Goal: Find specific page/section: Find specific page/section

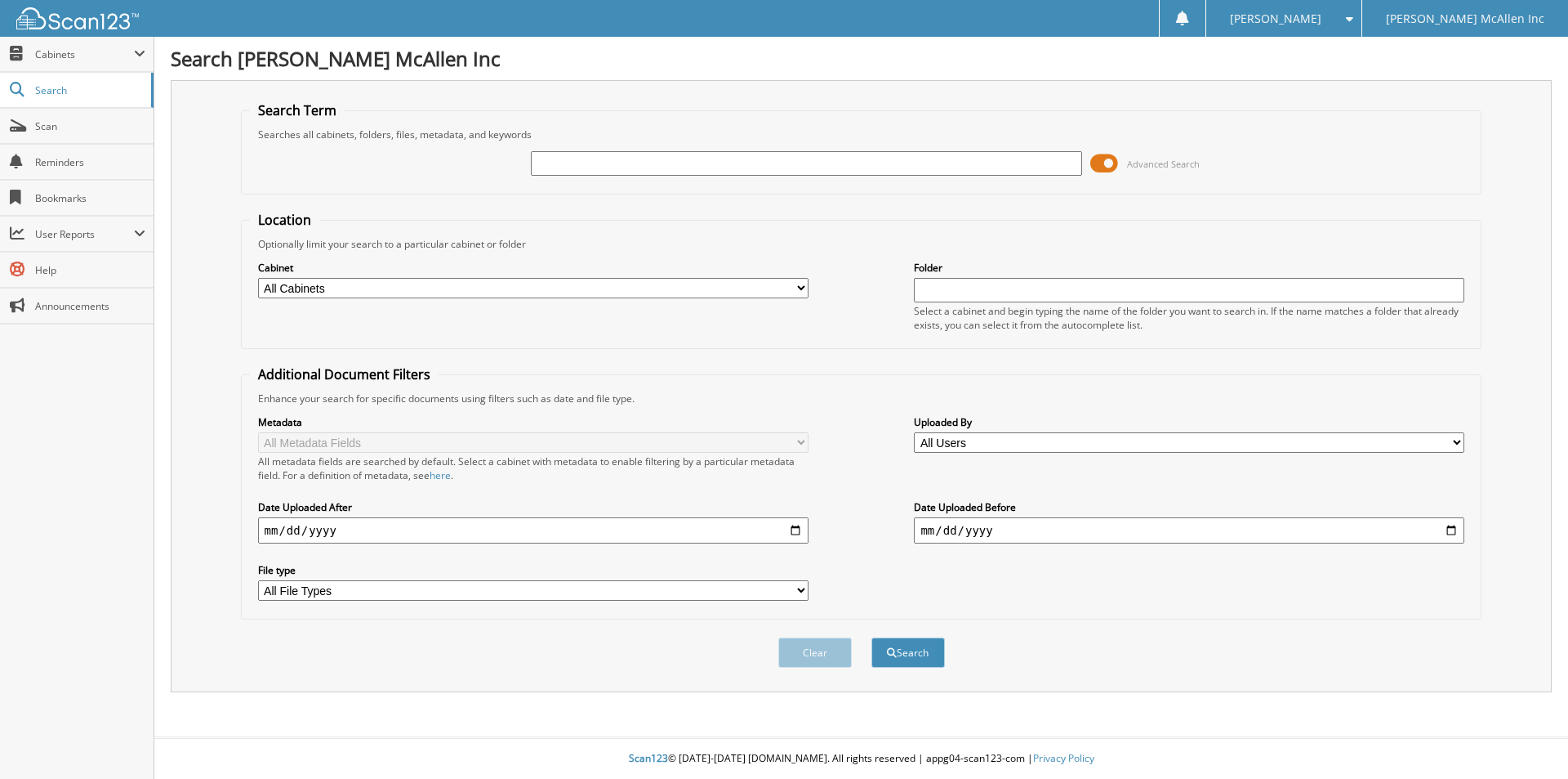
click at [620, 162] on input "text" at bounding box center [806, 163] width 551 height 24
type input "red70318"
click at [871, 637] on button "Search" at bounding box center [908, 652] width 74 height 31
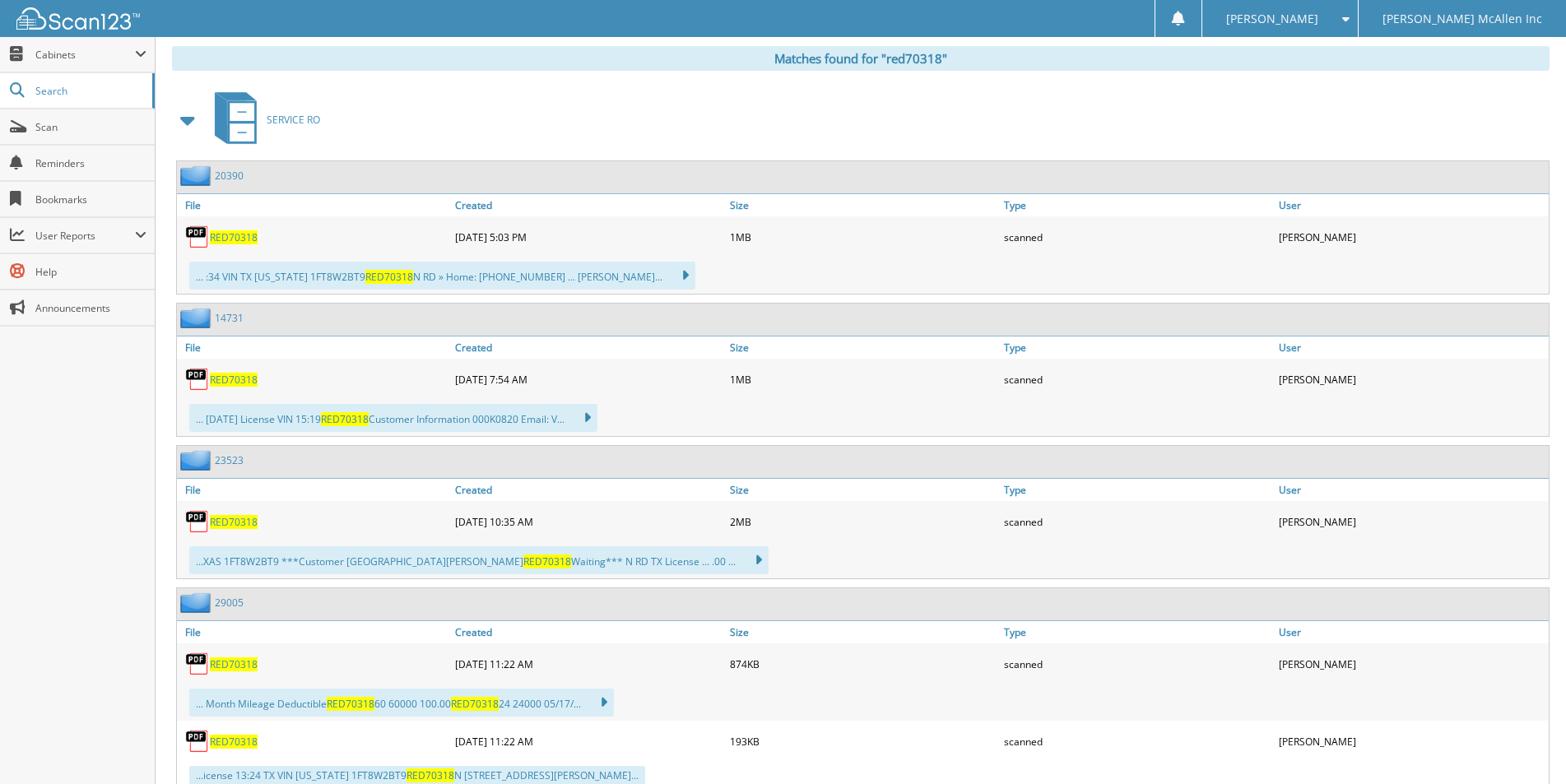
scroll to position [740, 0]
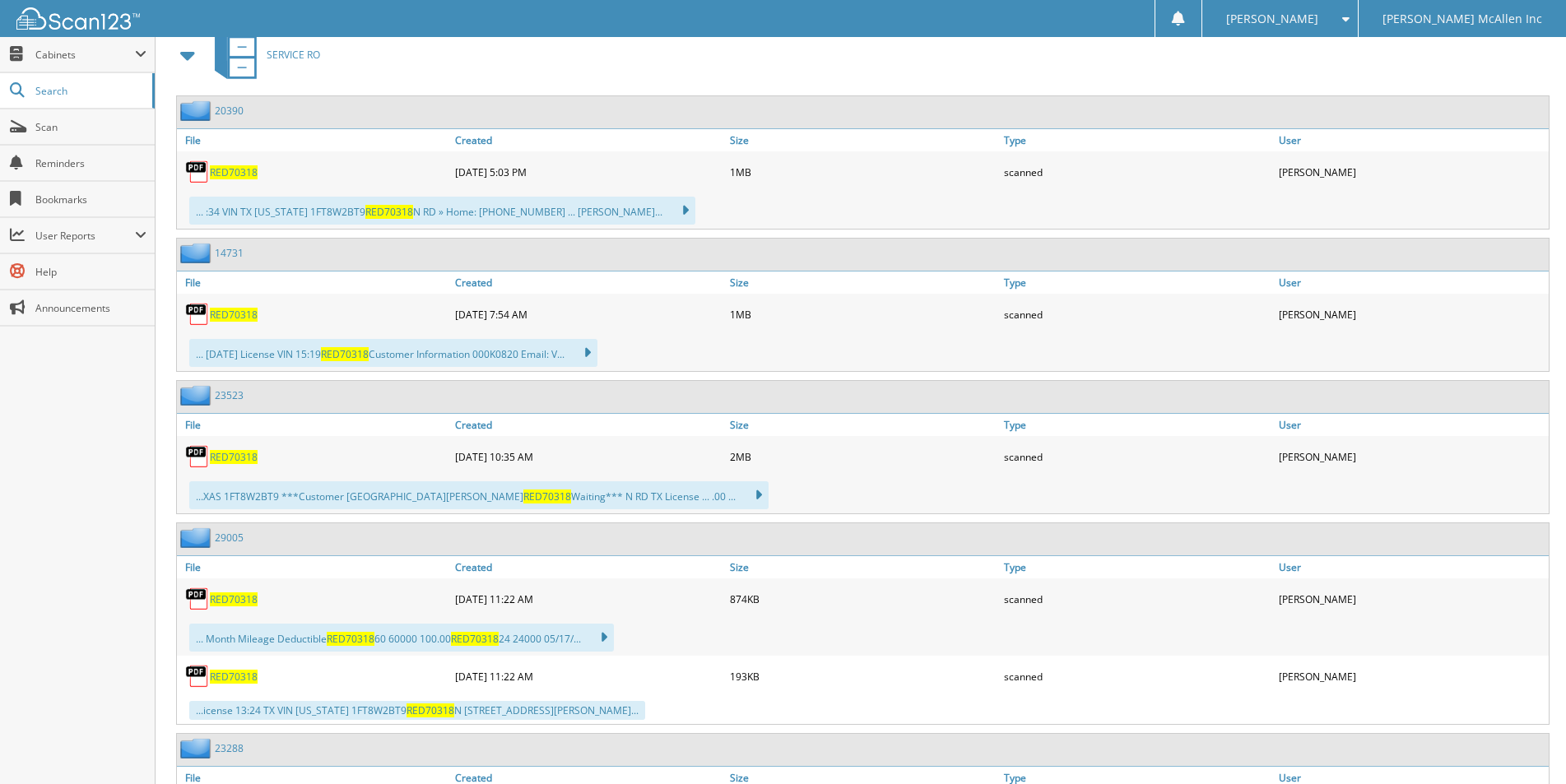
click at [235, 600] on span "RED70318" at bounding box center [233, 599] width 48 height 14
click at [233, 676] on span "RED70318" at bounding box center [233, 675] width 48 height 14
click at [237, 173] on span "RED70318" at bounding box center [233, 172] width 48 height 14
